Goal: Find specific page/section: Find specific page/section

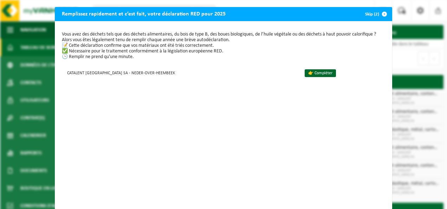
click at [381, 15] on span "button" at bounding box center [384, 14] width 14 height 14
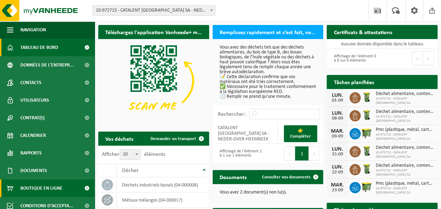
click at [37, 179] on span "Boutique en ligne" at bounding box center [41, 188] width 42 height 18
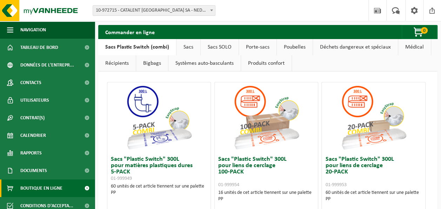
click at [296, 49] on link "Poubelles" at bounding box center [295, 47] width 36 height 16
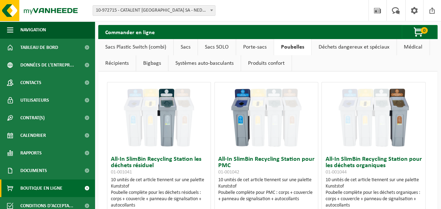
click at [407, 45] on link "Médical" at bounding box center [413, 47] width 33 height 16
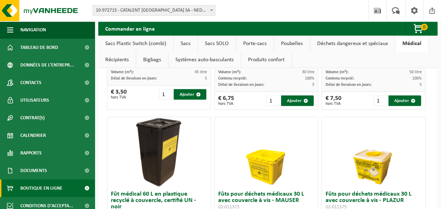
scroll to position [162, 0]
